Goal: Transaction & Acquisition: Purchase product/service

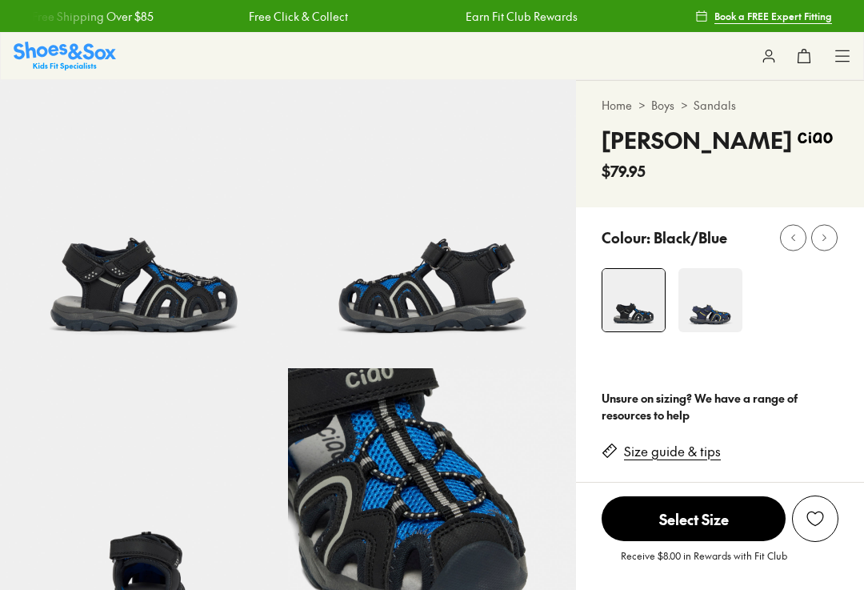
click at [725, 321] on img at bounding box center [710, 300] width 64 height 64
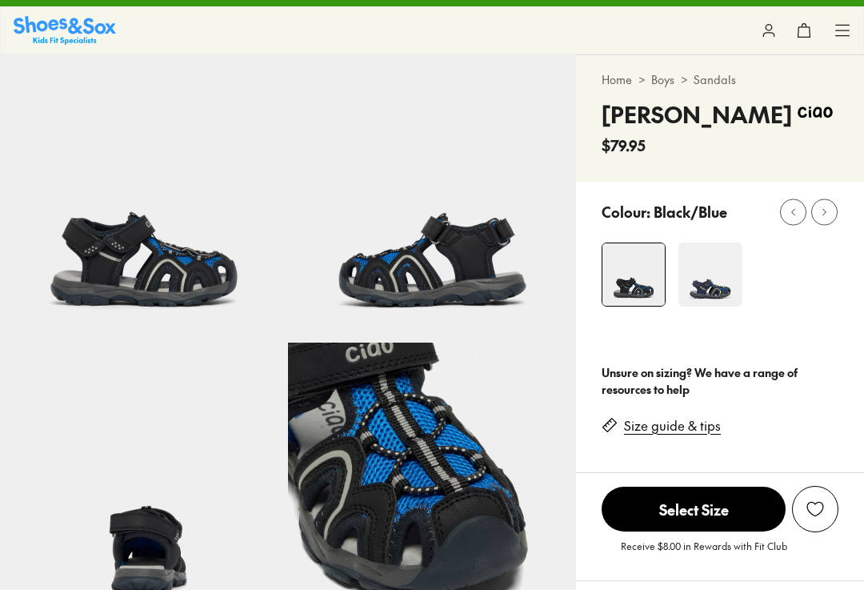
scroll to position [80, 0]
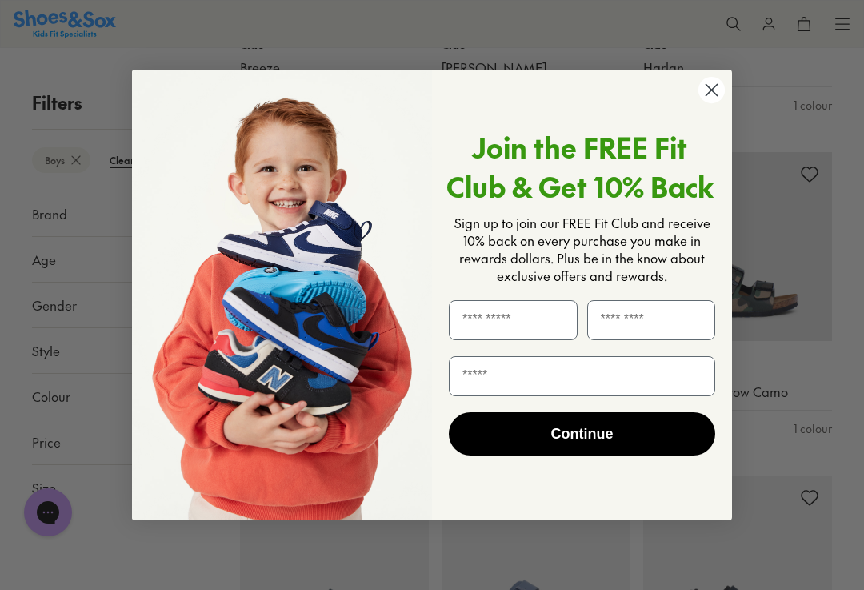
scroll to position [526, 0]
click at [722, 104] on icon "Close dialog" at bounding box center [712, 90] width 28 height 28
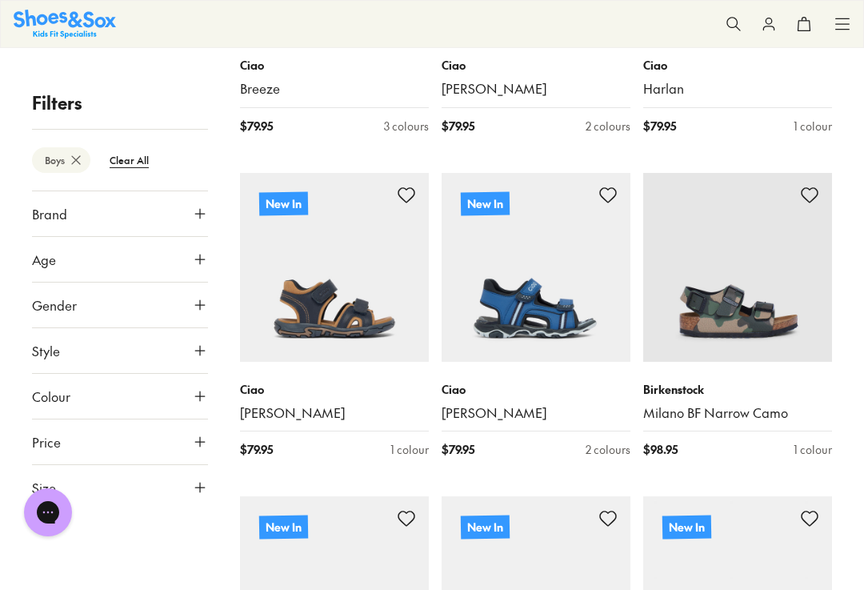
scroll to position [505, 0]
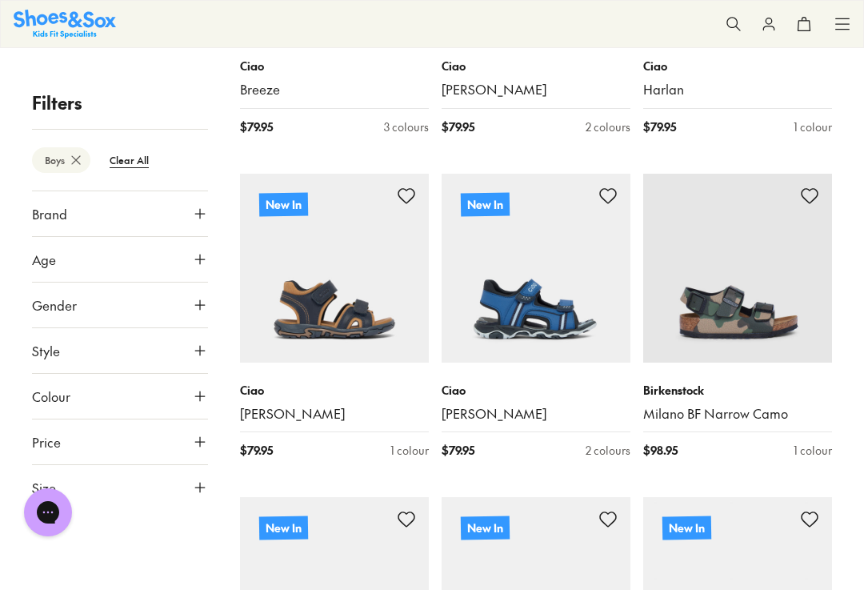
click at [577, 323] on img at bounding box center [536, 268] width 189 height 189
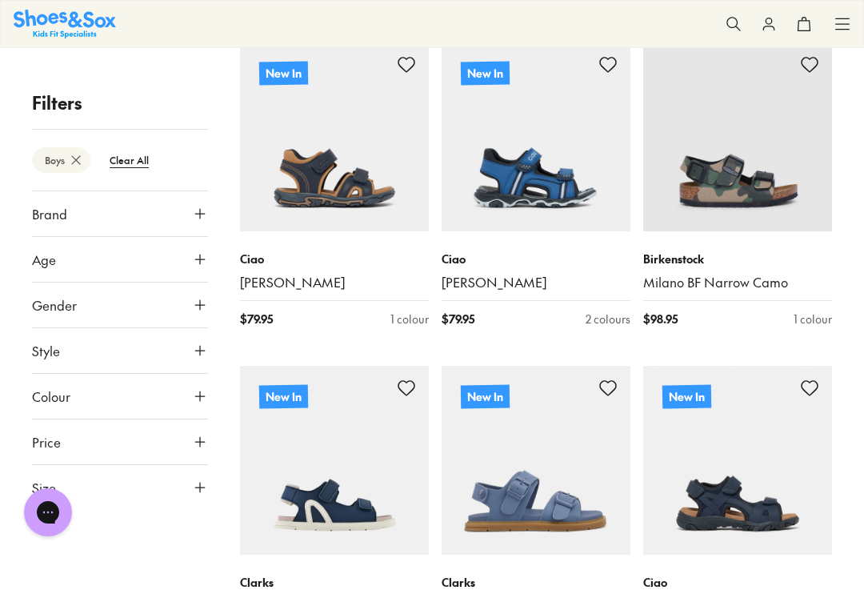
scroll to position [635, 0]
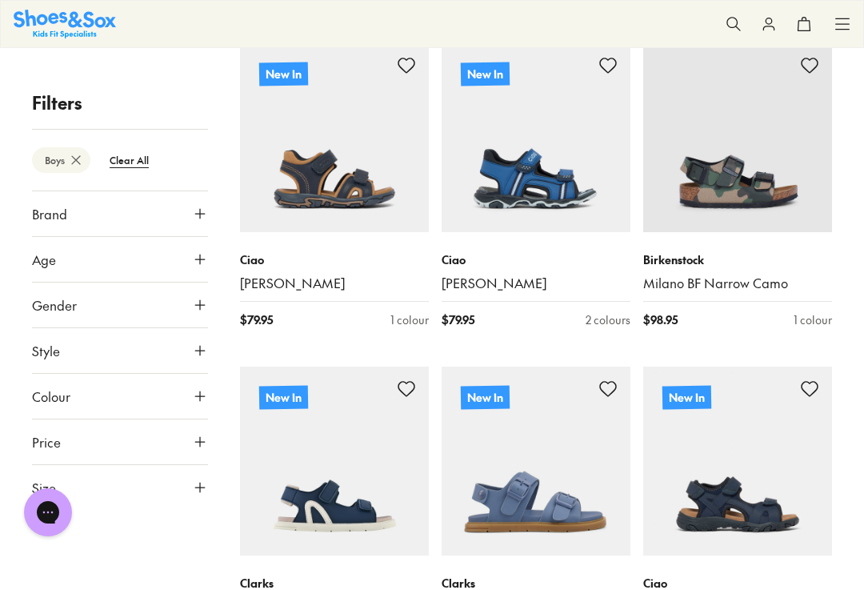
click at [207, 482] on icon at bounding box center [200, 487] width 16 height 16
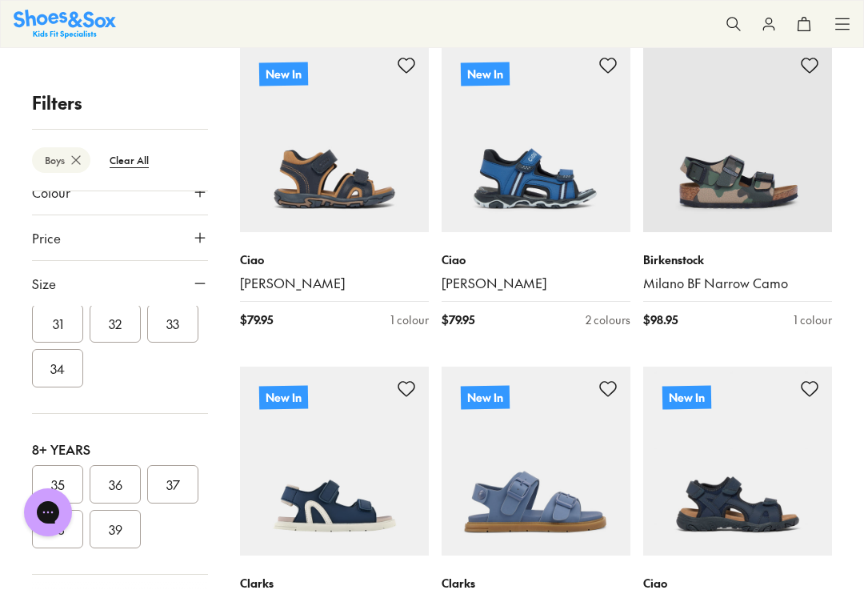
scroll to position [201, 0]
click at [66, 487] on button "35" at bounding box center [57, 487] width 51 height 38
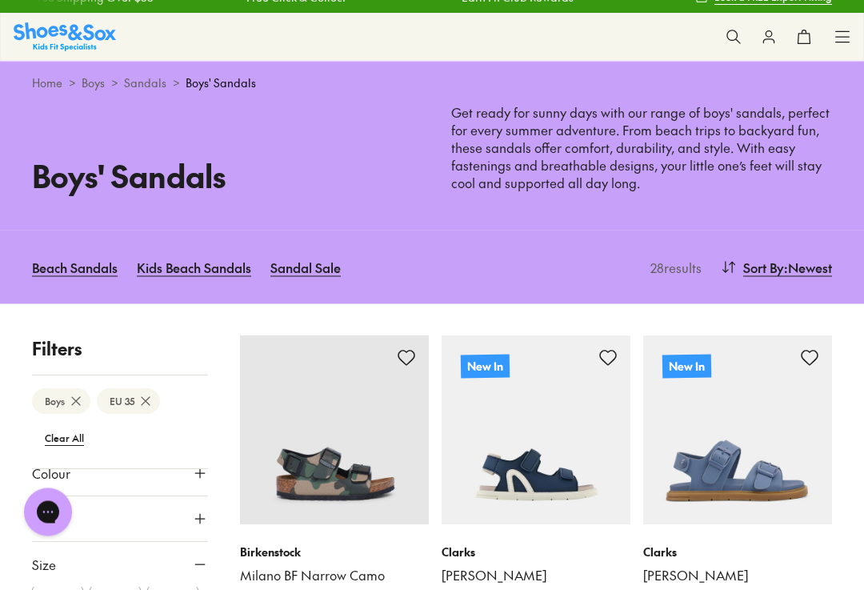
type input "***"
